Goal: Task Accomplishment & Management: Manage account settings

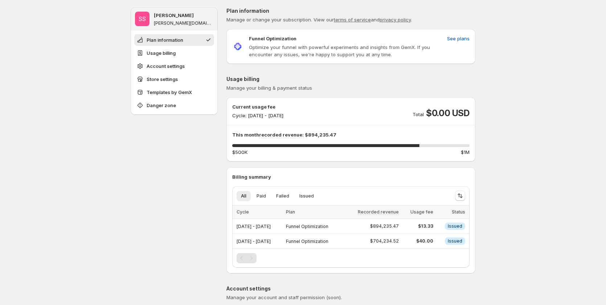
click at [327, 130] on div "Current usage fee Cycle: Sep 19, 2025 - Sep 30, 2025 Total $0.00 USD This month…" at bounding box center [350, 129] width 237 height 53
click at [364, 133] on p "This month recorded revenue: $894,235.47" at bounding box center [350, 134] width 237 height 7
